Goal: Task Accomplishment & Management: Complete application form

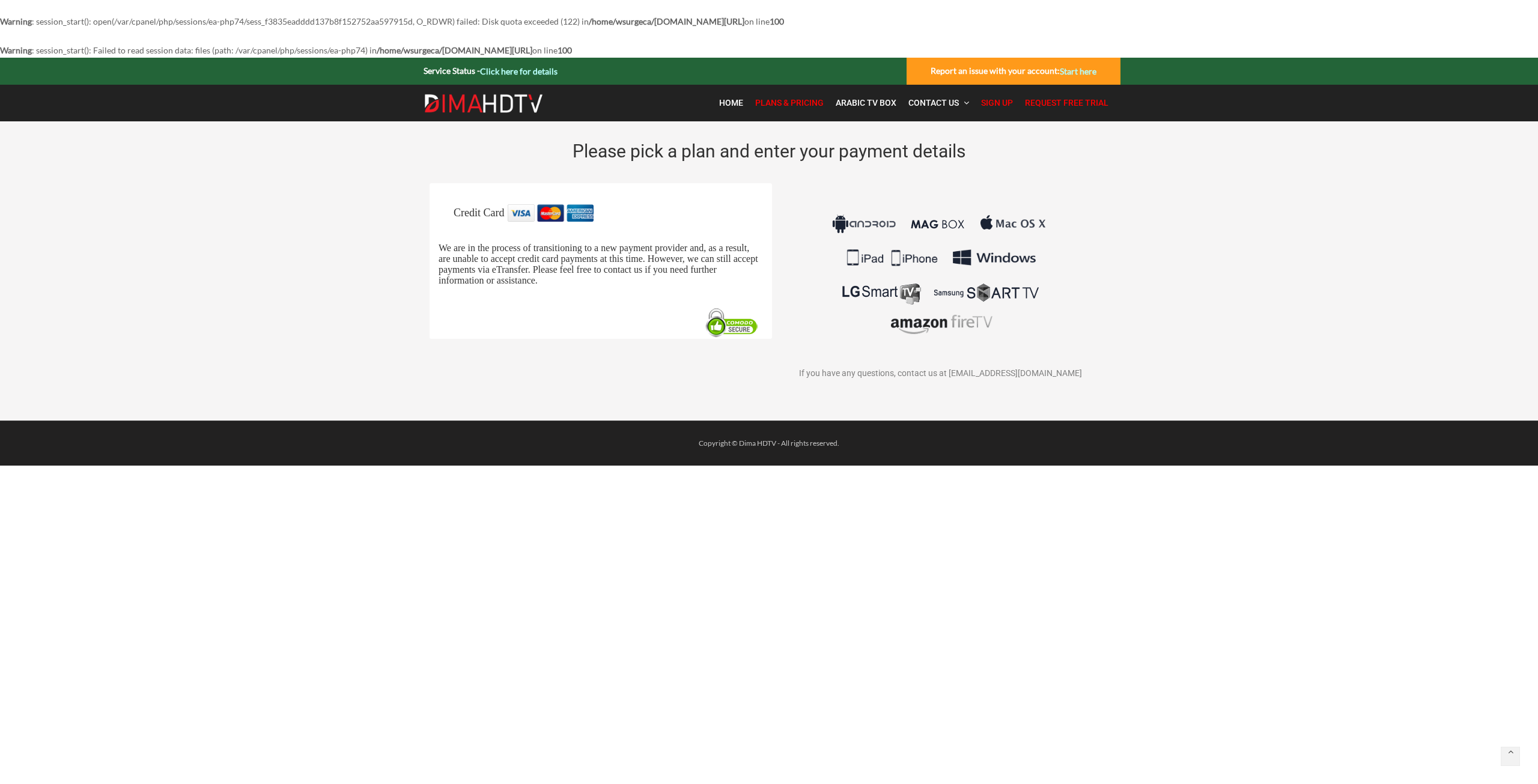
click at [1057, 110] on link "Request Free Trial" at bounding box center [1066, 102] width 96 height 24
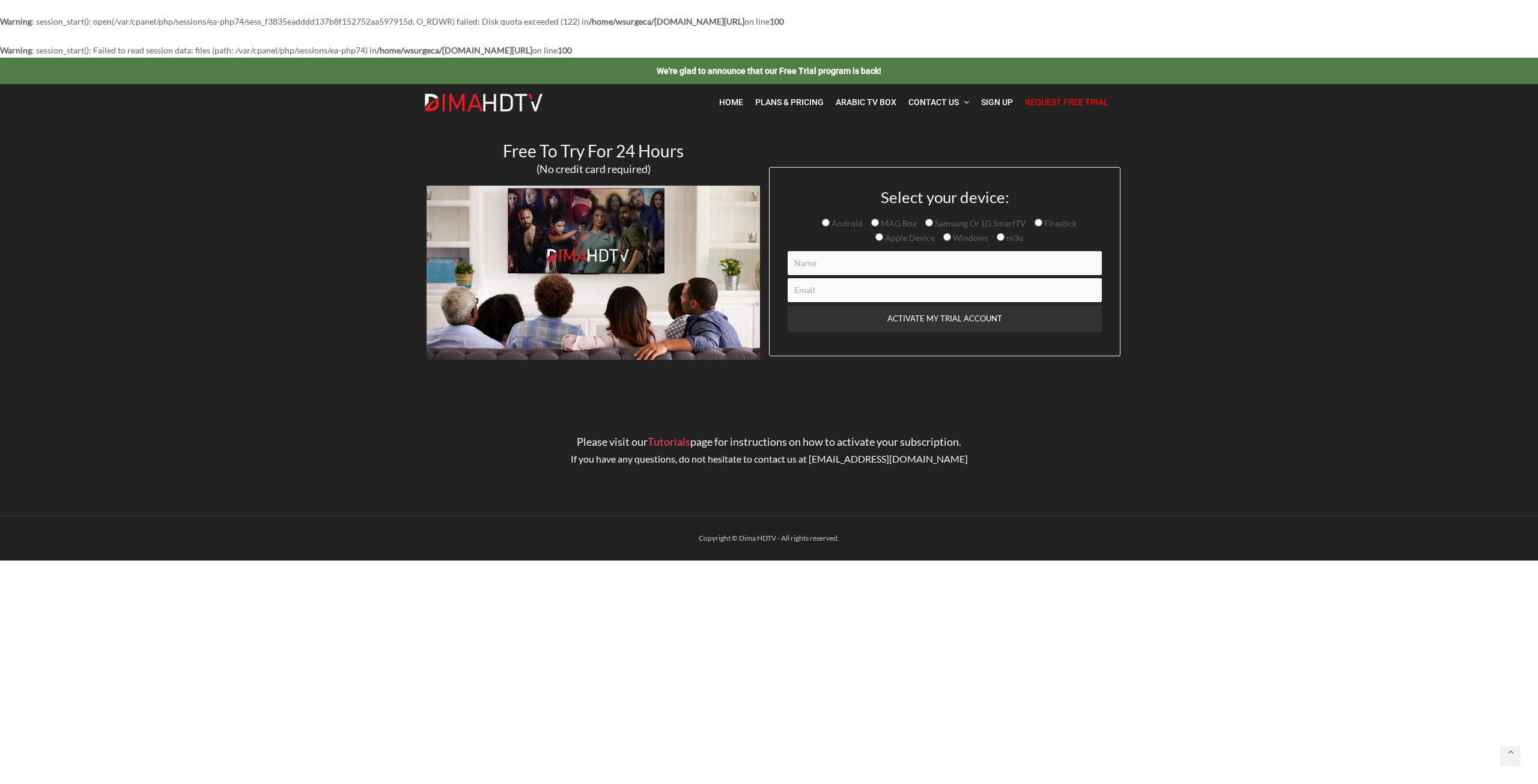
click at [829, 223] on input "Android" at bounding box center [826, 222] width 8 height 8
radio input "true"
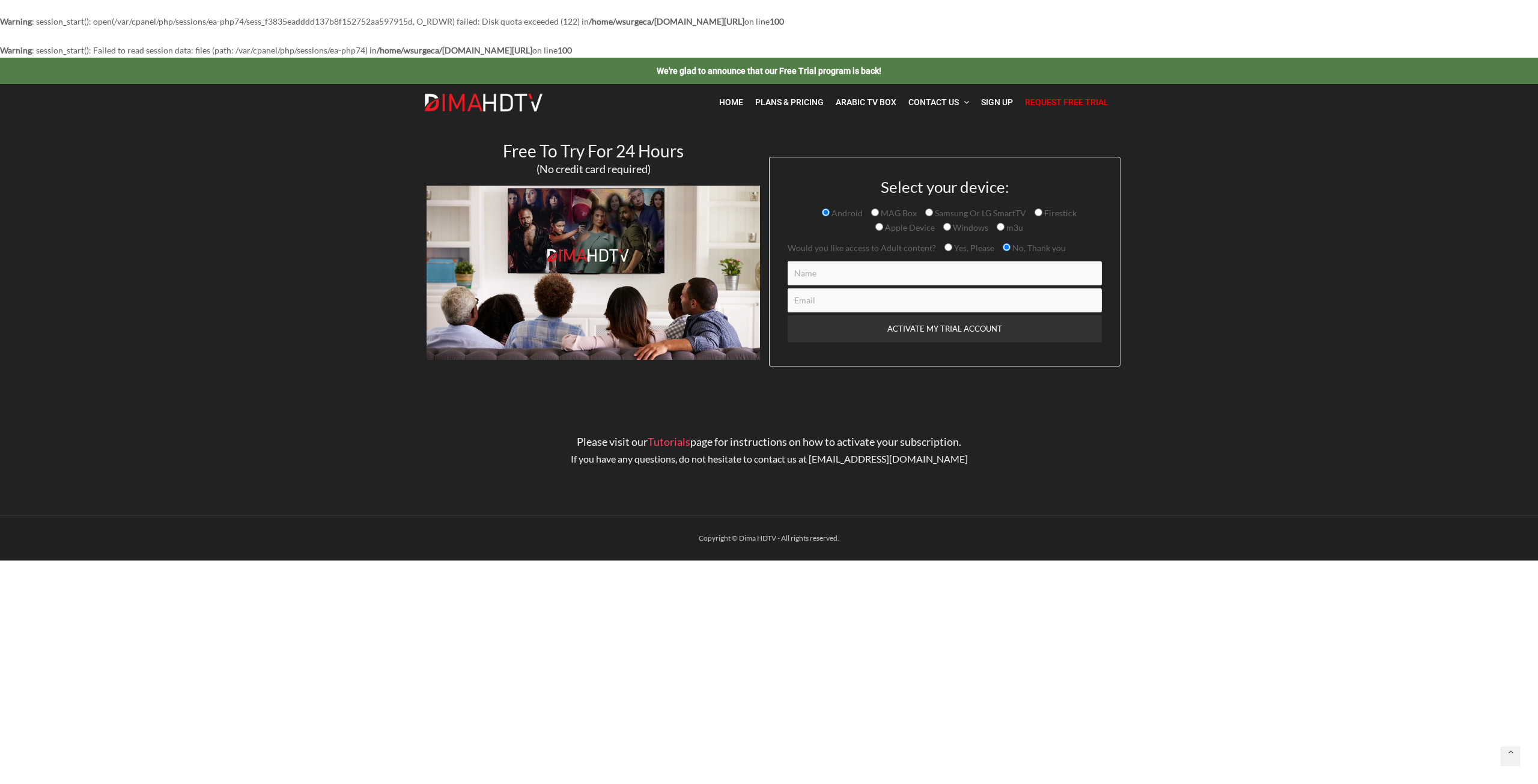
click at [902, 271] on input "Contact form" at bounding box center [944, 273] width 314 height 24
type input "Ralph"
type input "N"
